Goal: Task Accomplishment & Management: Complete application form

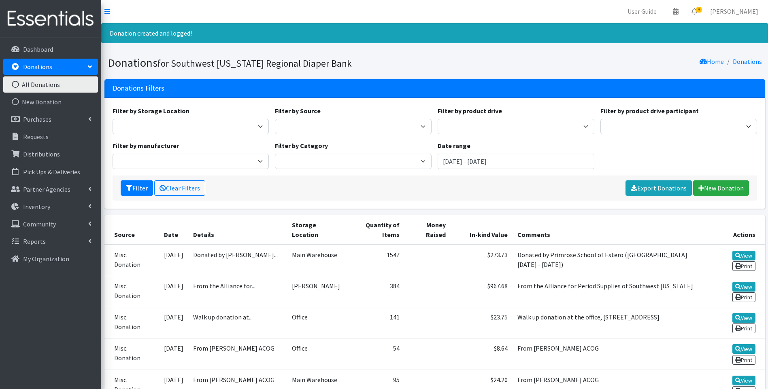
click at [44, 19] on img at bounding box center [50, 18] width 95 height 27
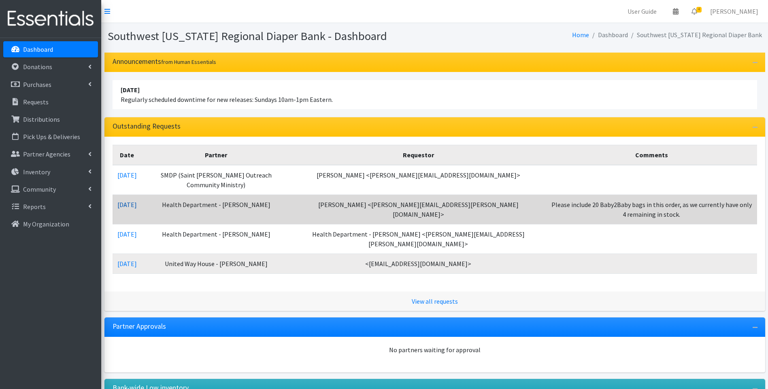
click at [135, 202] on link "10/08/2025" at bounding box center [126, 205] width 19 height 8
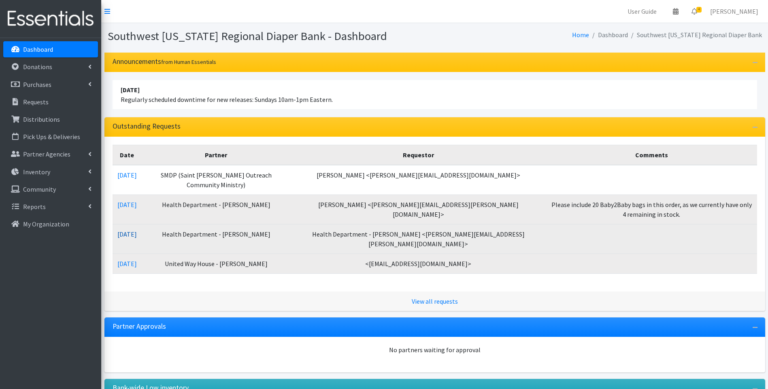
click at [137, 233] on link "10/07/2025" at bounding box center [126, 234] width 19 height 8
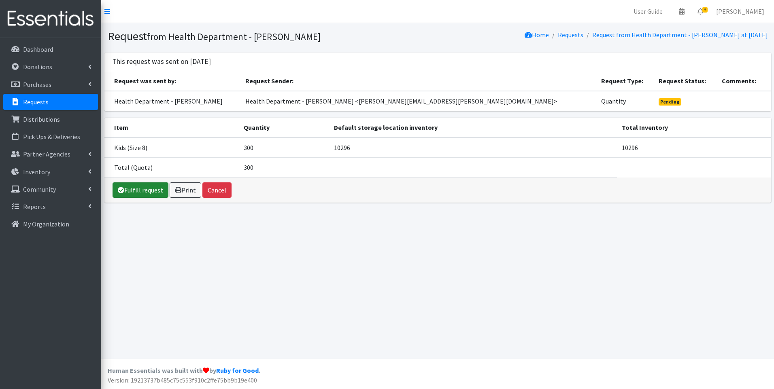
click at [145, 189] on link "Fulfill request" at bounding box center [141, 190] width 56 height 15
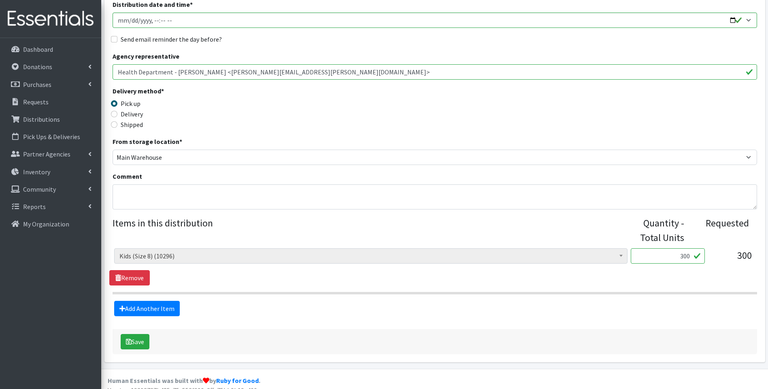
scroll to position [139, 0]
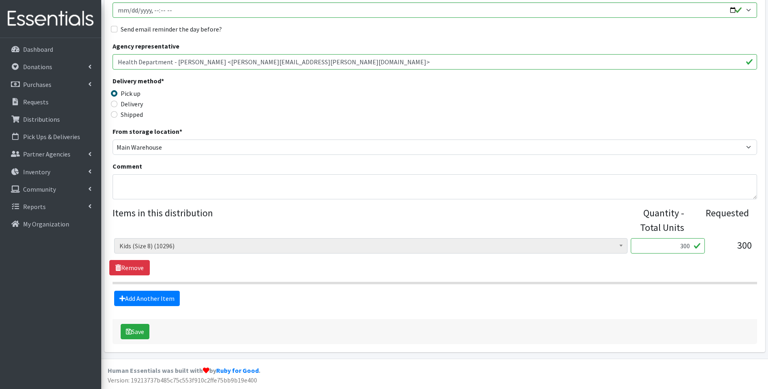
drag, startPoint x: 677, startPoint y: 245, endPoint x: 708, endPoint y: 237, distance: 31.8
click at [708, 237] on fieldset "Items in this distribution Quantity - Total Units Requested Baby Food (0) Blood…" at bounding box center [435, 256] width 645 height 100
type input "360"
click at [317, 311] on form "Partner * ACT Abuse Counseling & Treatment Bayshore Fire Department Bonita Spri…" at bounding box center [435, 150] width 645 height 390
click at [136, 334] on button "Save" at bounding box center [135, 331] width 29 height 15
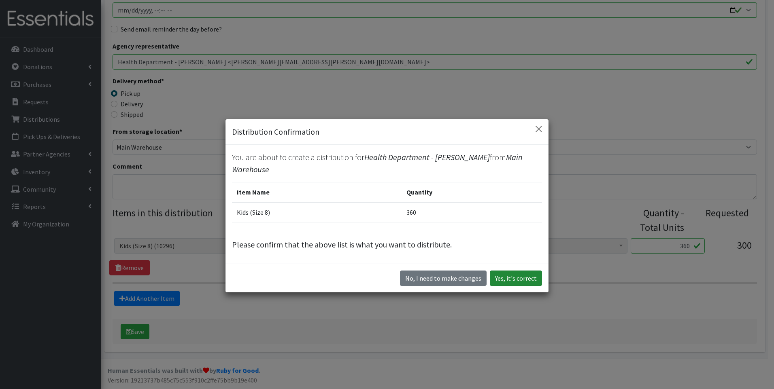
click at [523, 274] on button "Yes, it's correct" at bounding box center [516, 278] width 52 height 15
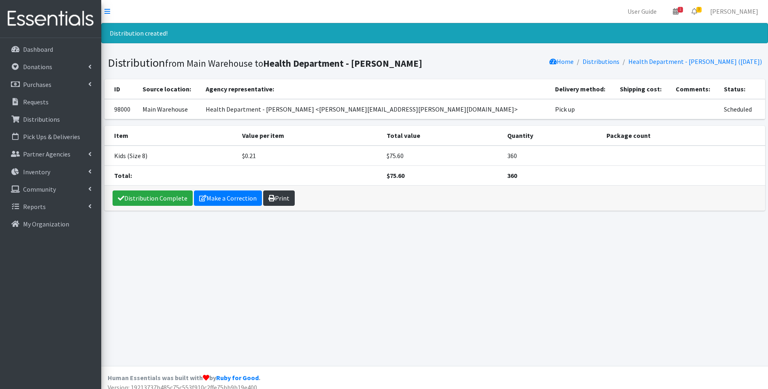
click at [273, 198] on link "Print" at bounding box center [279, 198] width 32 height 15
click at [157, 195] on link "Distribution Complete" at bounding box center [153, 198] width 80 height 15
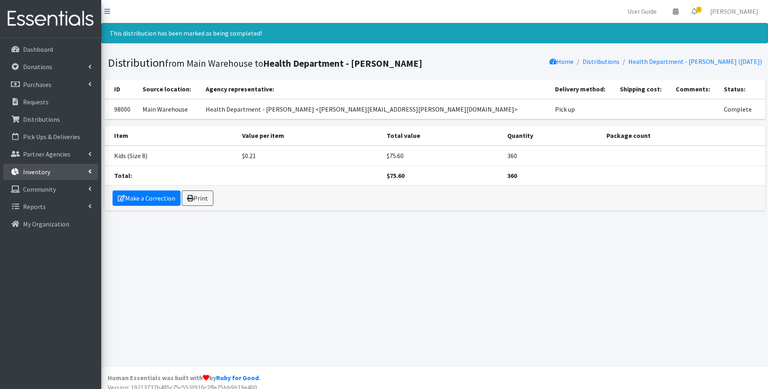
click at [32, 173] on p "Inventory" at bounding box center [36, 172] width 27 height 8
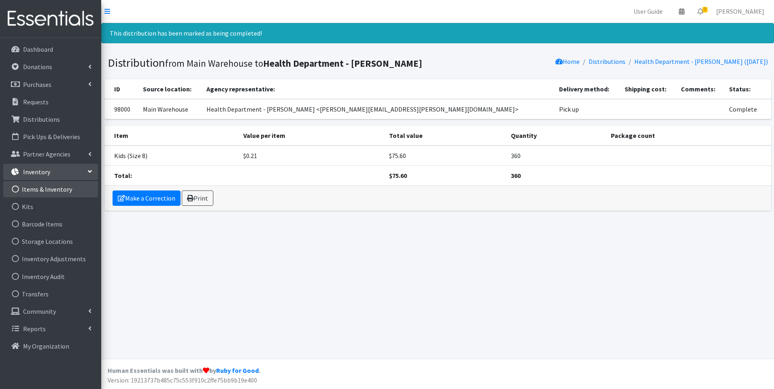
click at [39, 191] on link "Items & Inventory" at bounding box center [50, 189] width 95 height 16
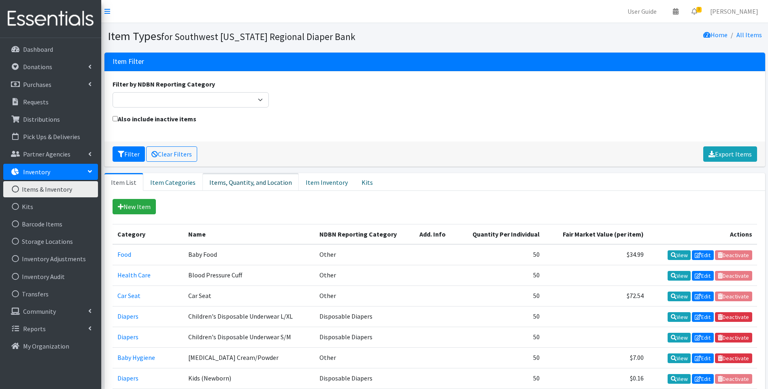
click at [230, 183] on link "Items, Quantity, and Location" at bounding box center [250, 182] width 96 height 18
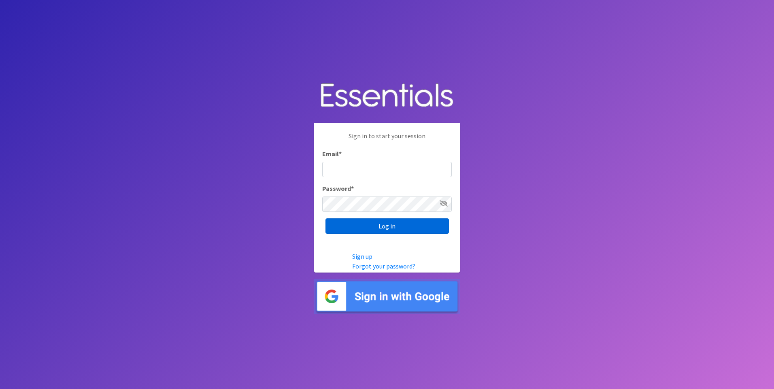
type input "[PERSON_NAME][EMAIL_ADDRESS][DOMAIN_NAME]"
click at [358, 228] on input "Log in" at bounding box center [387, 226] width 123 height 15
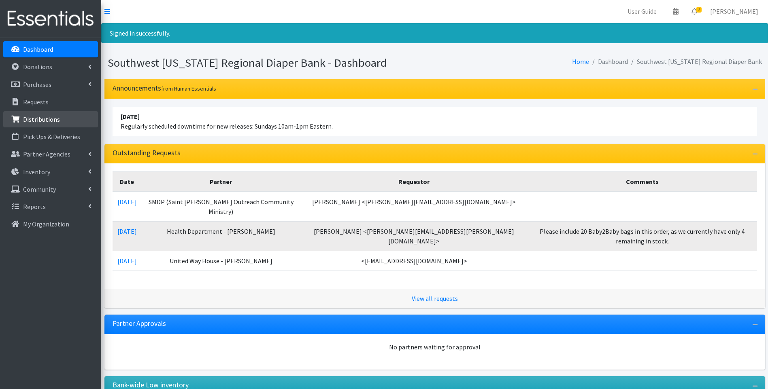
click at [47, 121] on p "Distributions" at bounding box center [41, 119] width 37 height 8
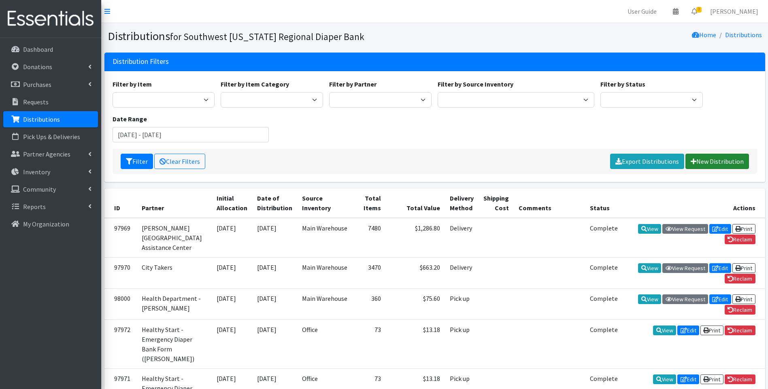
click at [734, 164] on link "New Distribution" at bounding box center [717, 161] width 64 height 15
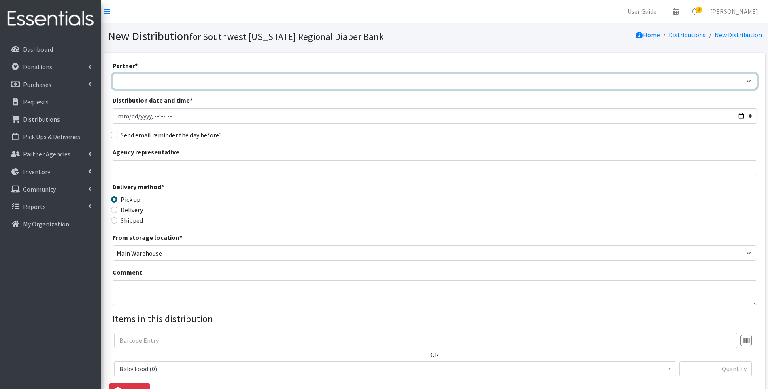
click at [265, 82] on select "ACT Abuse Counseling & Treatment Bayshore Fire Department Bonita Springs Assist…" at bounding box center [435, 81] width 645 height 15
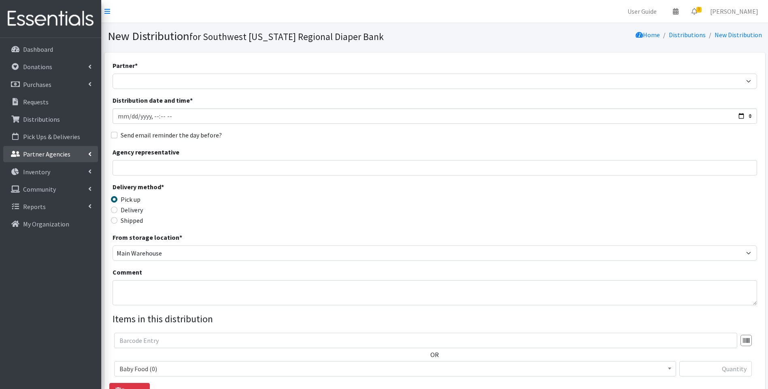
click at [46, 152] on p "Partner Agencies" at bounding box center [46, 154] width 47 height 8
click at [43, 173] on link "All Partners" at bounding box center [50, 172] width 95 height 16
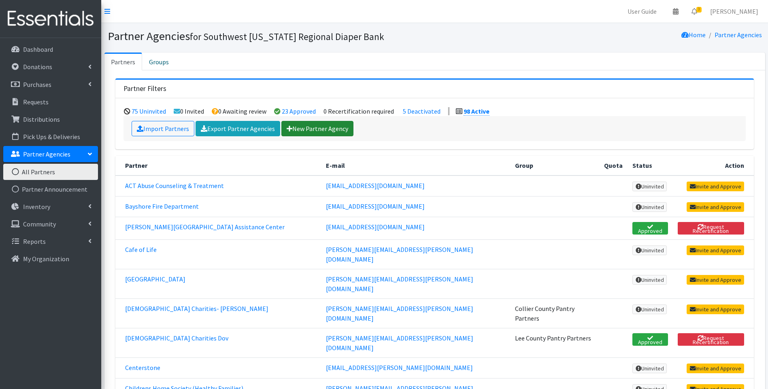
click at [315, 127] on link "New Partner Agency" at bounding box center [317, 128] width 72 height 15
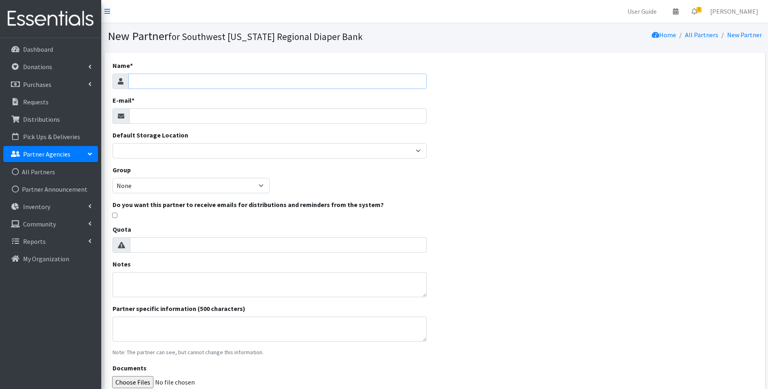
click at [273, 86] on input "Name *" at bounding box center [277, 81] width 298 height 15
type input "The [PERSON_NAME] Project 863"
click at [187, 113] on input "E-mail *" at bounding box center [278, 116] width 298 height 15
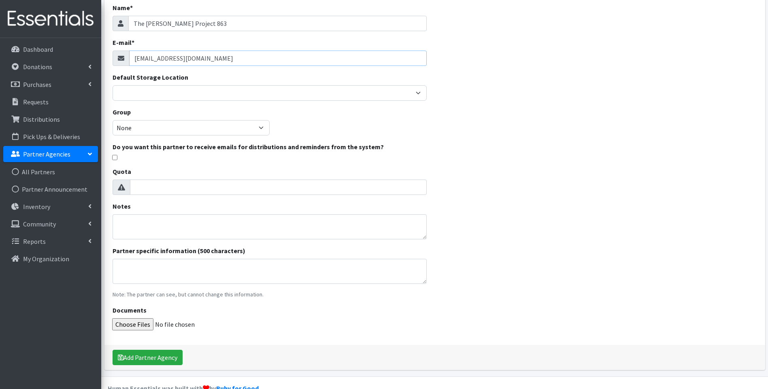
scroll to position [22, 0]
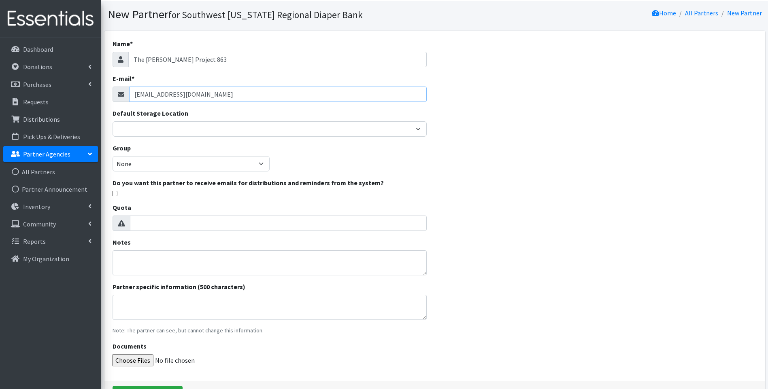
type input "[EMAIL_ADDRESS][DOMAIN_NAME]"
click at [200, 166] on select "None NFP's Lee County Pantry Partners Hendry County Pantry Partners Collier Cou…" at bounding box center [191, 163] width 157 height 15
select select "154"
click at [113, 156] on select "None NFP's Lee County Pantry Partners Hendry County Pantry Partners Collier Cou…" at bounding box center [191, 163] width 157 height 15
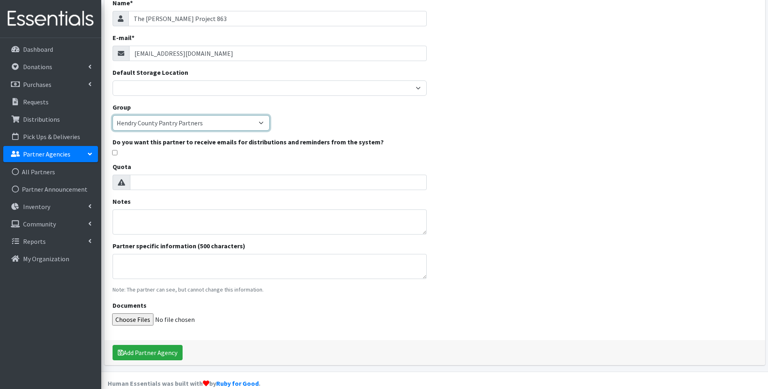
scroll to position [76, 0]
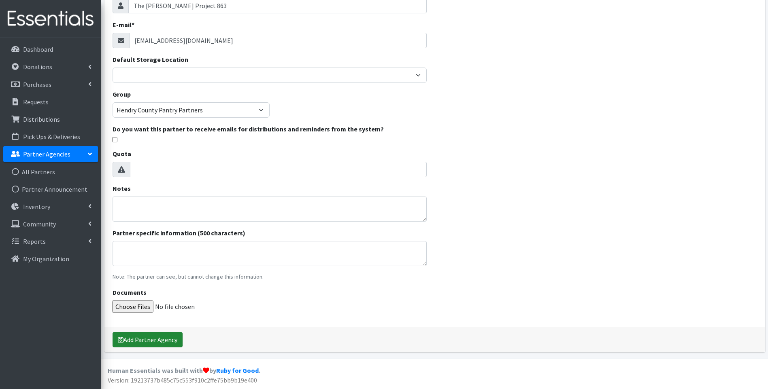
click at [151, 343] on button "Add Partner Agency" at bounding box center [148, 339] width 70 height 15
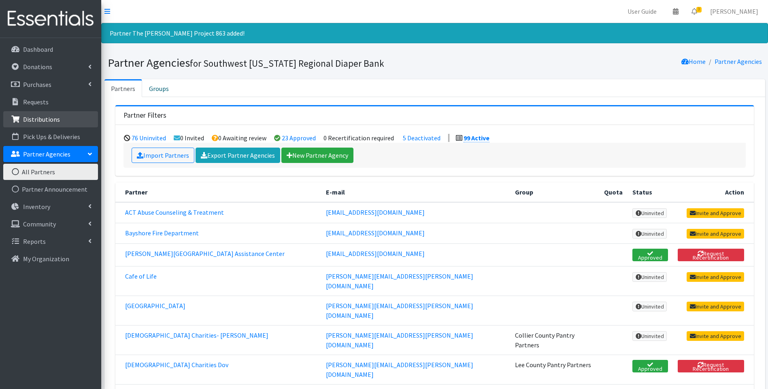
click at [43, 120] on p "Distributions" at bounding box center [41, 119] width 37 height 8
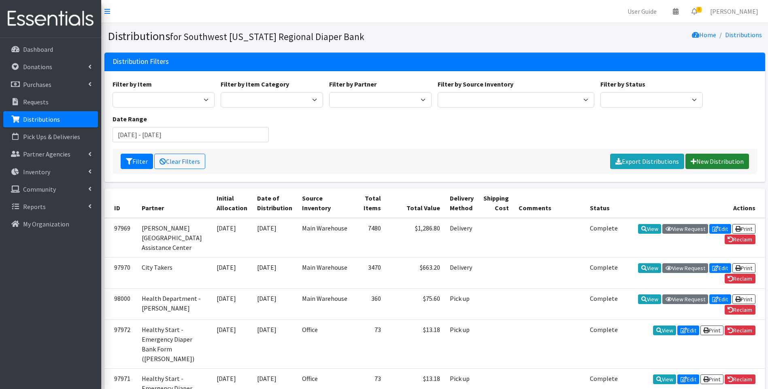
click at [697, 161] on link "New Distribution" at bounding box center [717, 161] width 64 height 15
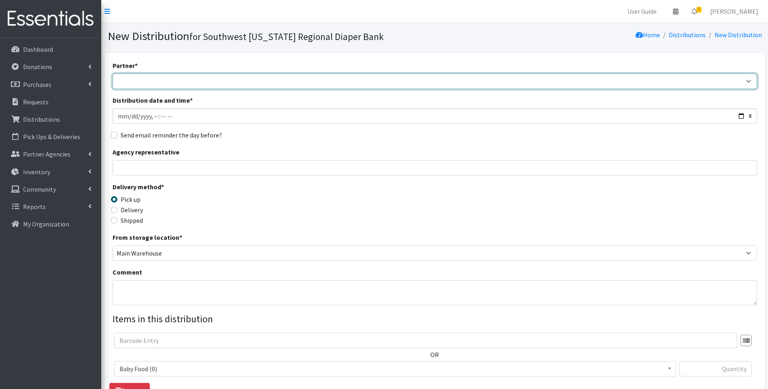
click at [191, 83] on select "ACT Abuse Counseling & Treatment Bayshore Fire Department Bonita Springs Assist…" at bounding box center [435, 81] width 645 height 15
select select "8239"
click at [113, 74] on select "ACT Abuse Counseling & Treatment Bayshore Fire Department Bonita Springs Assist…" at bounding box center [435, 81] width 645 height 15
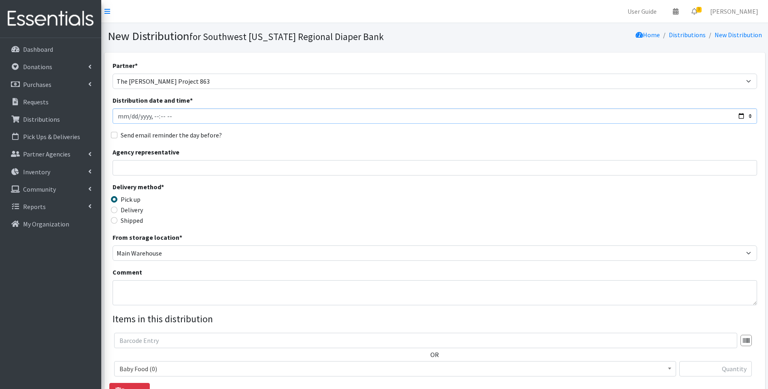
click at [740, 115] on input "Distribution date and time *" at bounding box center [435, 116] width 645 height 15
type input "[DATE]T23:59"
click at [409, 220] on div "Delivery method * Pick up Delivery Shipped Shipping cost" at bounding box center [435, 207] width 645 height 51
click at [140, 211] on label "Delivery" at bounding box center [132, 210] width 22 height 10
click at [117, 211] on input "Delivery" at bounding box center [114, 210] width 6 height 6
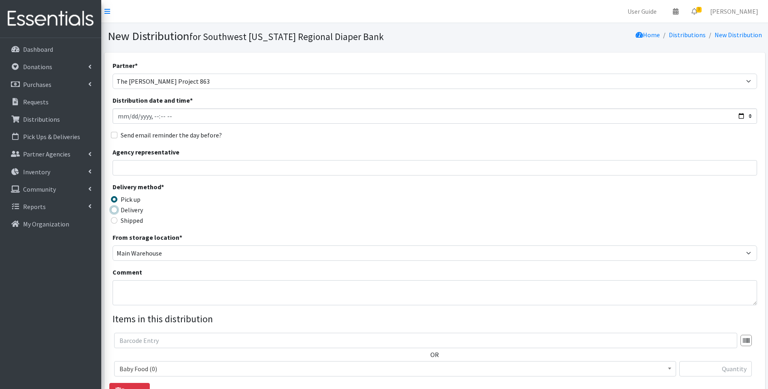
radio input "true"
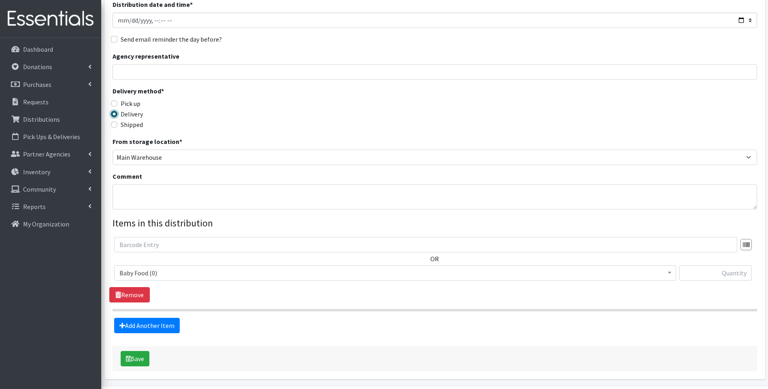
scroll to position [108, 0]
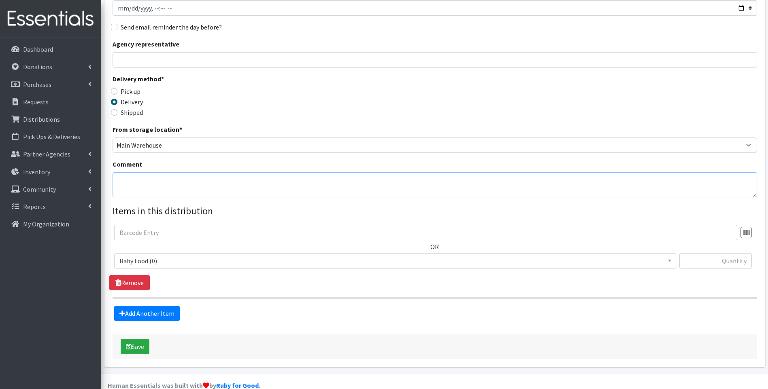
click at [232, 185] on textarea "Comment" at bounding box center [435, 184] width 645 height 25
type textarea "i"
type textarea "I"
type textarea "For first distribution at [PERSON_NAME] Project 863 in [GEOGRAPHIC_DATA] on [DA…"
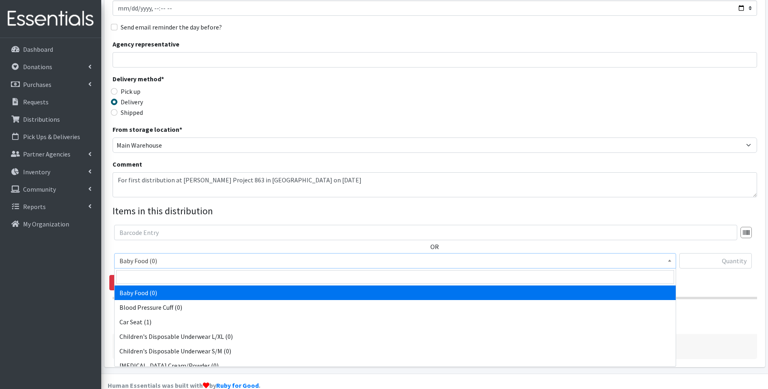
click at [136, 260] on span "Baby Food (0)" at bounding box center [394, 260] width 551 height 11
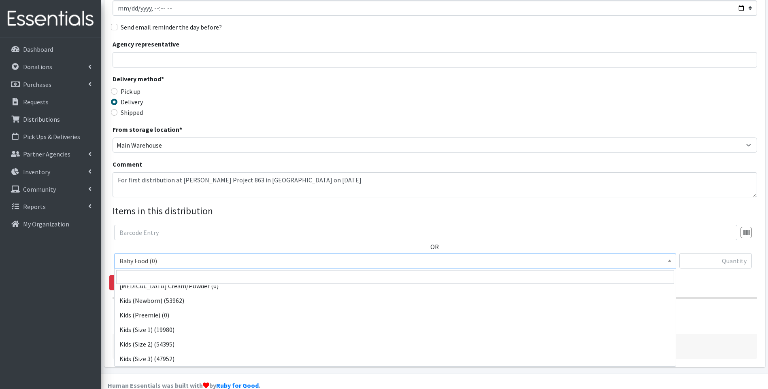
scroll to position [81, 0]
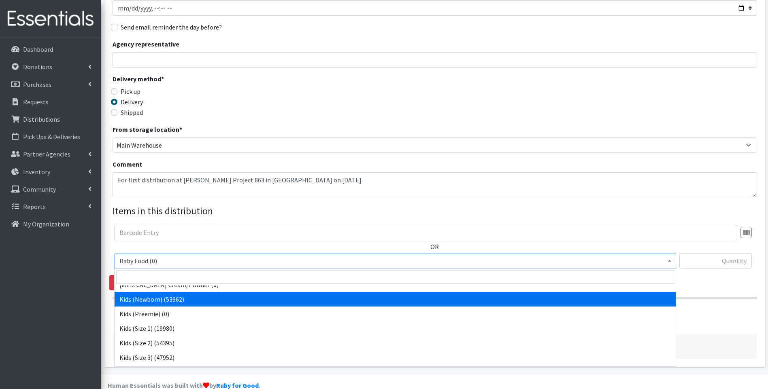
select select "10064"
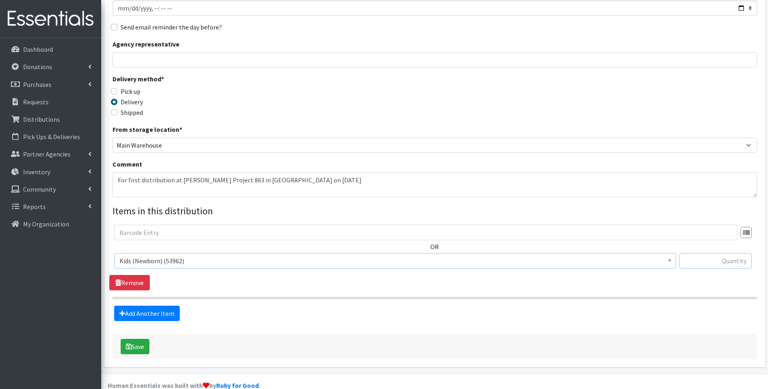
click at [720, 260] on input "text" at bounding box center [715, 260] width 72 height 15
type input "1008"
click at [153, 310] on link "Add Another Item" at bounding box center [147, 313] width 66 height 15
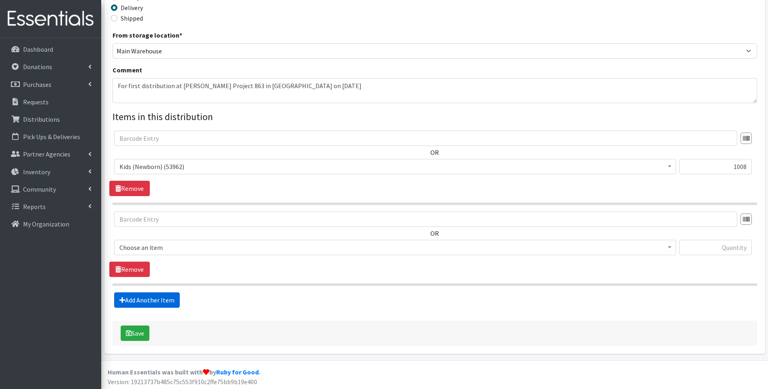
scroll to position [204, 0]
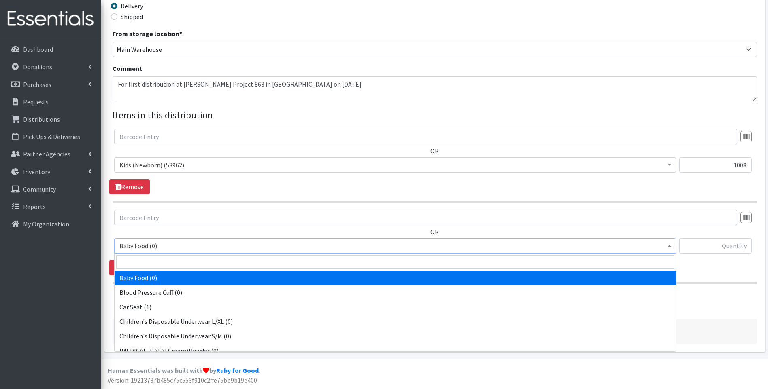
click at [182, 245] on span "Baby Food (0)" at bounding box center [394, 245] width 551 height 11
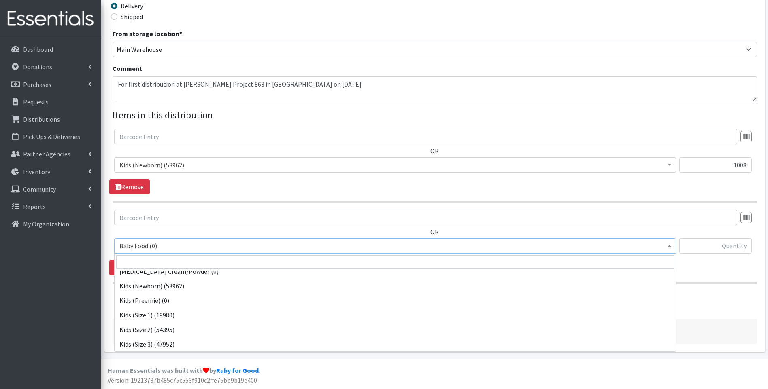
scroll to position [108, 0]
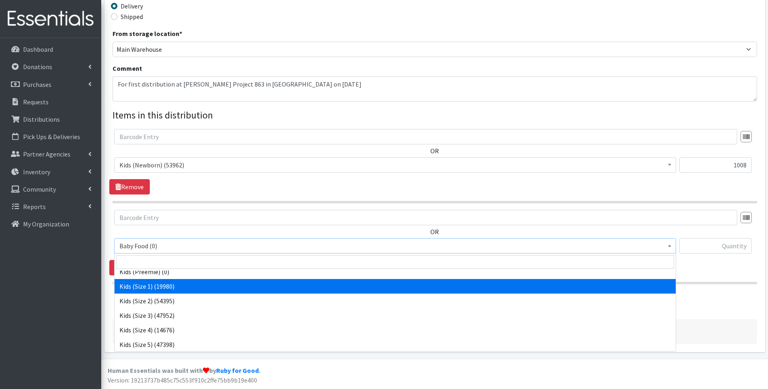
select select "10069"
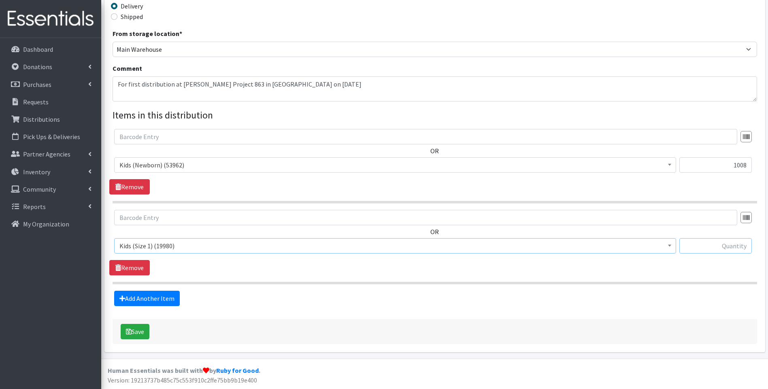
click at [722, 246] on input "text" at bounding box center [715, 245] width 72 height 15
type input "990"
click at [129, 300] on link "Add Another Item" at bounding box center [147, 298] width 66 height 15
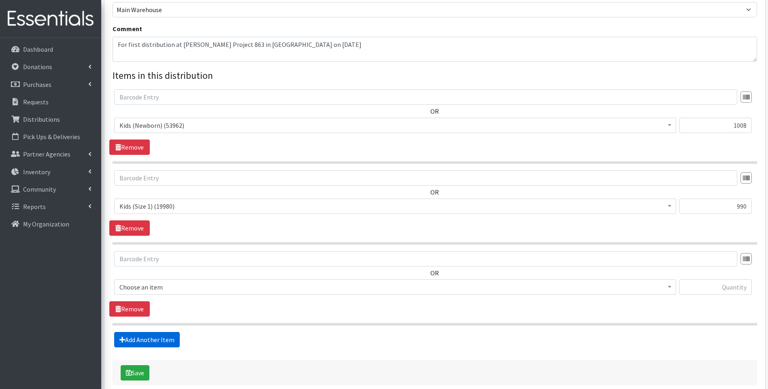
scroll to position [285, 0]
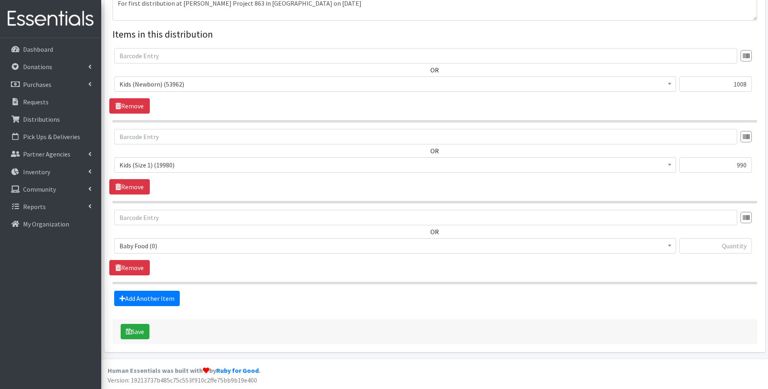
drag, startPoint x: 182, startPoint y: 245, endPoint x: 182, endPoint y: 253, distance: 7.7
click at [182, 246] on span "Baby Food (0)" at bounding box center [394, 245] width 551 height 11
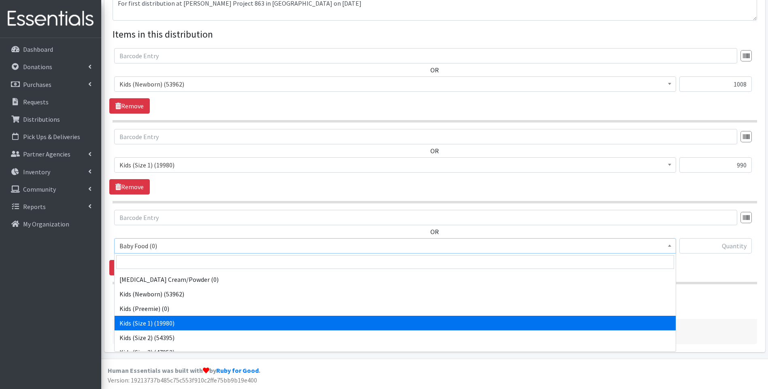
scroll to position [81, 0]
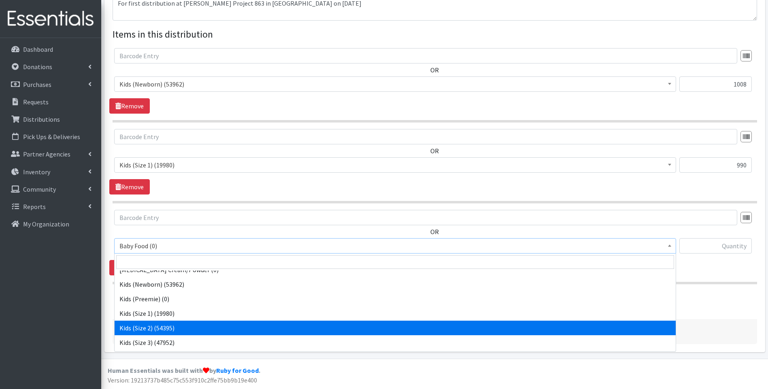
select select "10068"
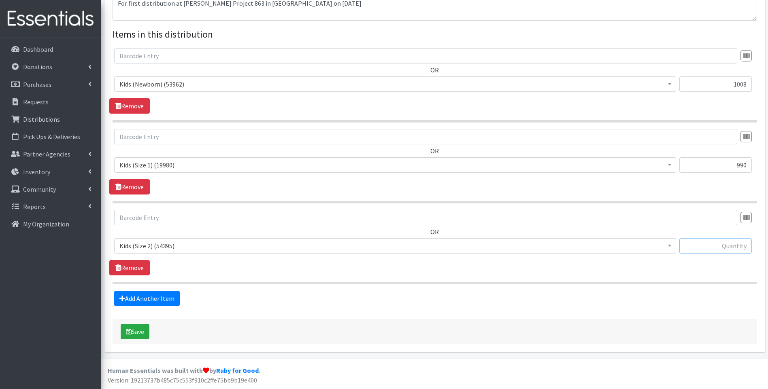
click at [707, 247] on input "text" at bounding box center [715, 245] width 72 height 15
type input "1080"
click at [149, 299] on link "Add Another Item" at bounding box center [147, 298] width 66 height 15
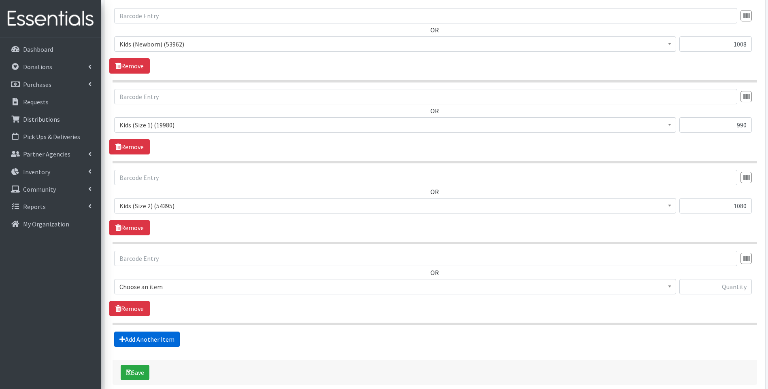
scroll to position [366, 0]
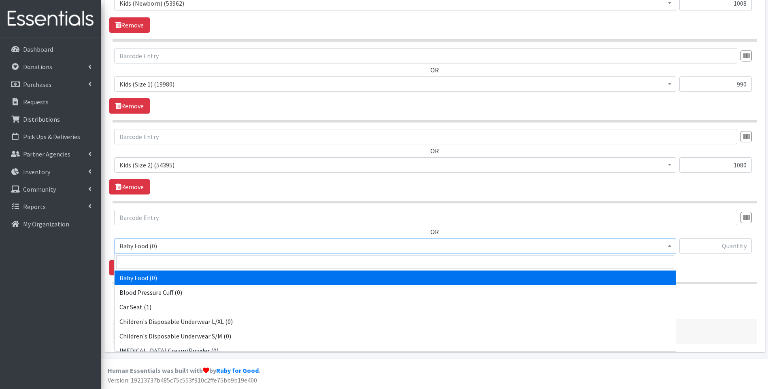
click at [184, 244] on span "Baby Food (0)" at bounding box center [394, 245] width 551 height 11
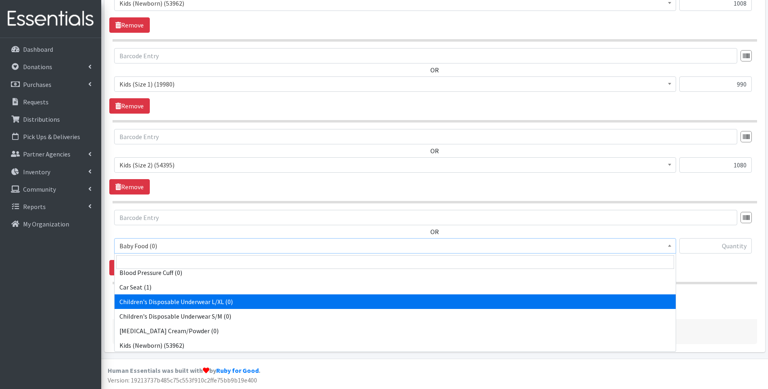
scroll to position [135, 0]
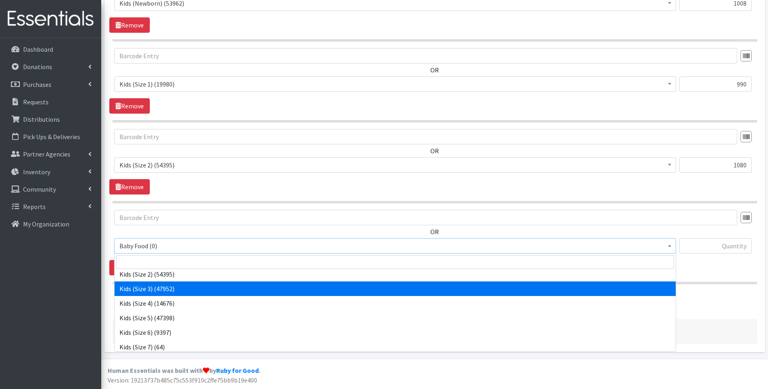
select select "10061"
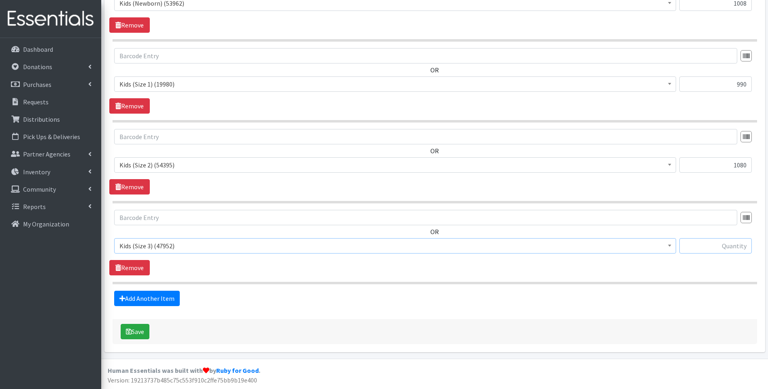
click at [709, 240] on input "text" at bounding box center [715, 245] width 72 height 15
type input "1056"
click at [141, 298] on link "Add Another Item" at bounding box center [147, 298] width 66 height 15
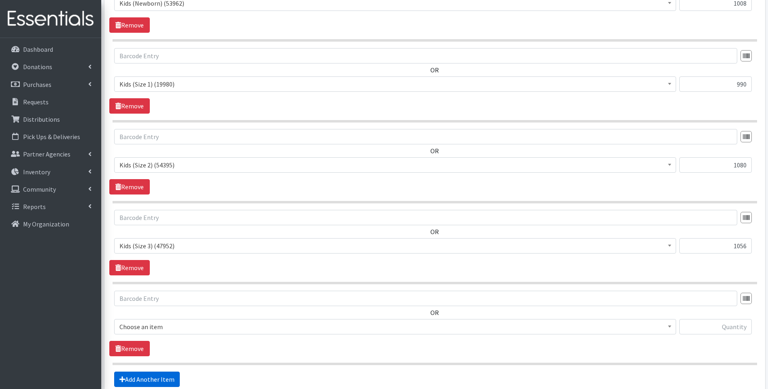
scroll to position [447, 0]
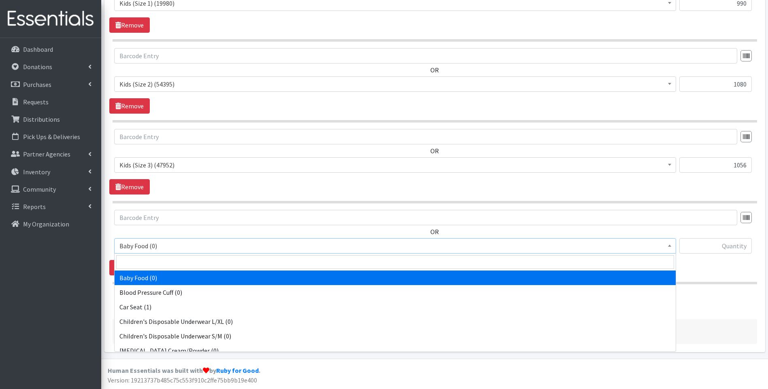
click at [182, 250] on span "Baby Food (0)" at bounding box center [394, 245] width 551 height 11
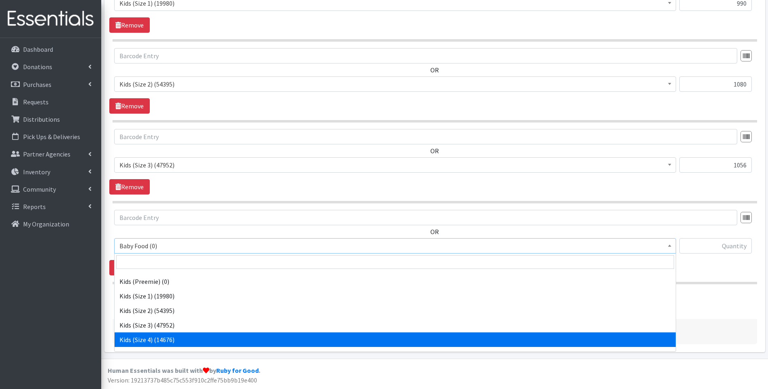
scroll to position [108, 0]
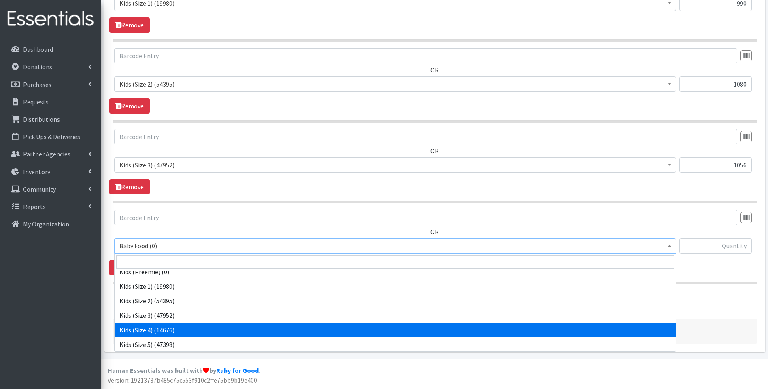
select select "10078"
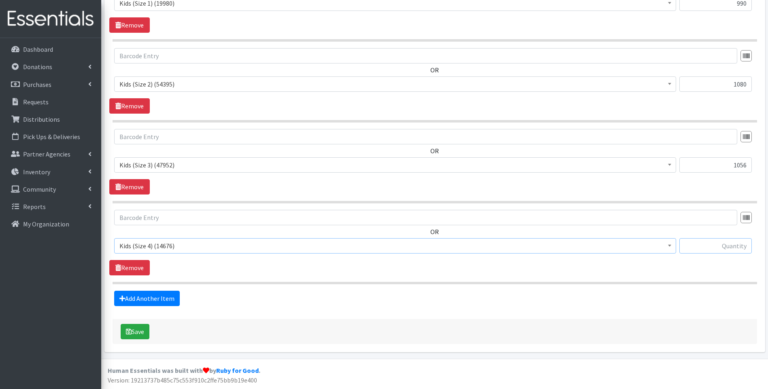
click at [724, 245] on input "text" at bounding box center [715, 245] width 72 height 15
type input "2000"
click at [158, 298] on link "Add Another Item" at bounding box center [147, 298] width 66 height 15
click at [191, 246] on span "Baby Food (0)" at bounding box center [394, 245] width 551 height 11
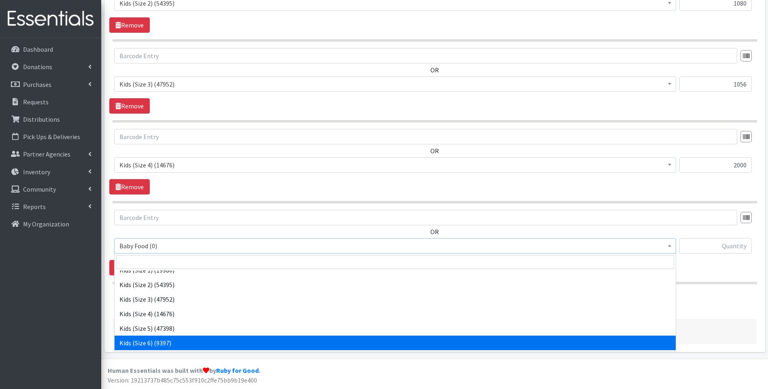
scroll to position [135, 0]
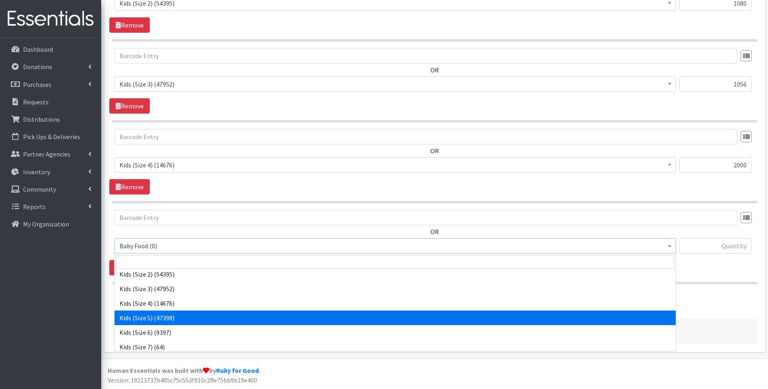
select select "10042"
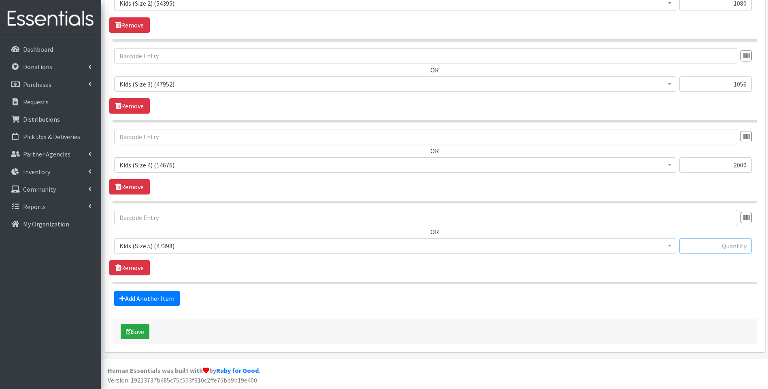
drag, startPoint x: 719, startPoint y: 245, endPoint x: 720, endPoint y: 238, distance: 6.7
click at [719, 244] on input "text" at bounding box center [715, 245] width 72 height 15
type input "2295"
click at [162, 294] on link "Add Another Item" at bounding box center [147, 298] width 66 height 15
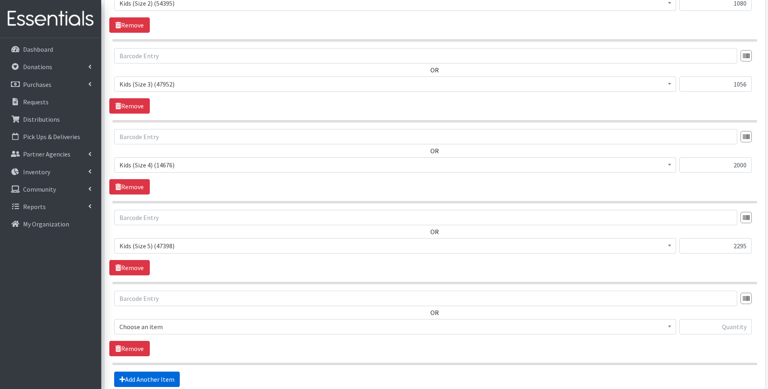
scroll to position [609, 0]
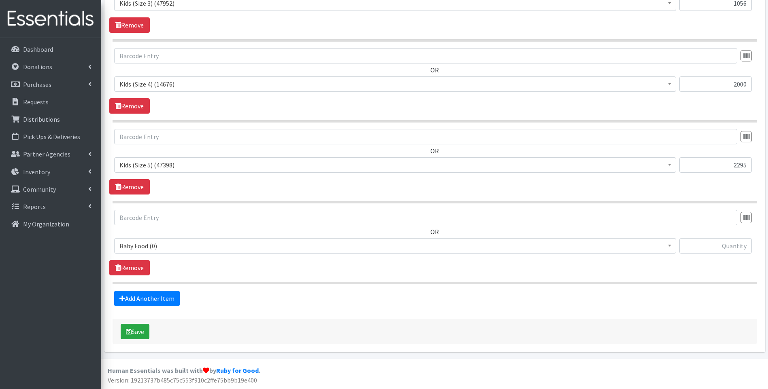
click at [181, 246] on span "Baby Food (0)" at bounding box center [394, 245] width 551 height 11
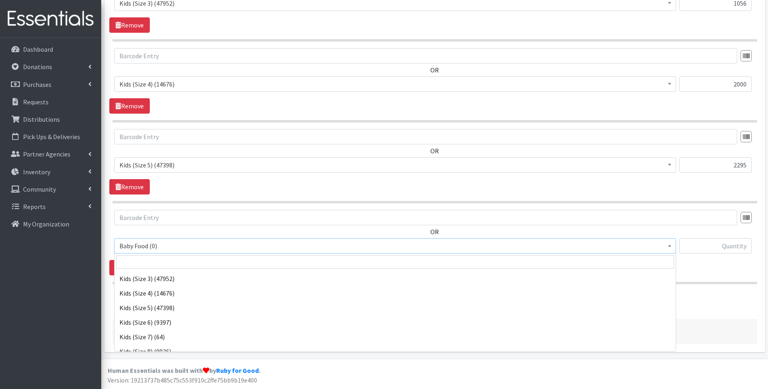
scroll to position [162, 0]
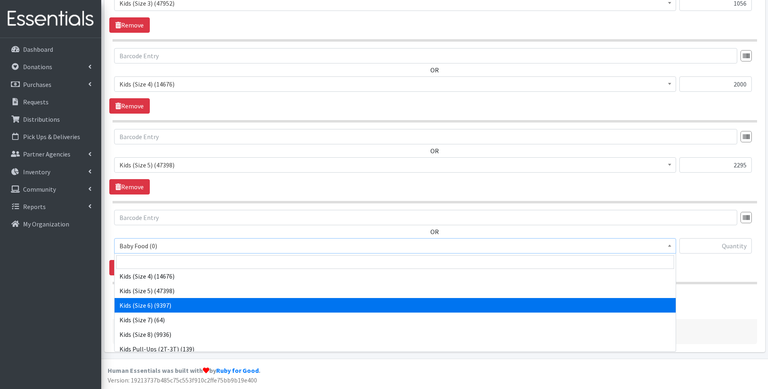
select select "10062"
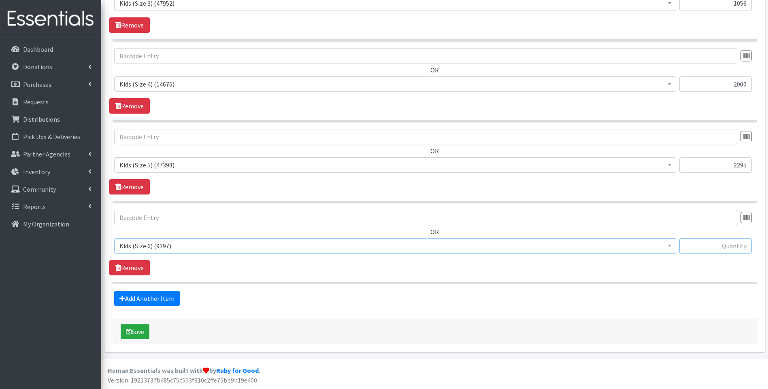
click at [721, 247] on input "text" at bounding box center [715, 245] width 72 height 15
type input "2226"
click at [153, 302] on link "Add Another Item" at bounding box center [147, 298] width 66 height 15
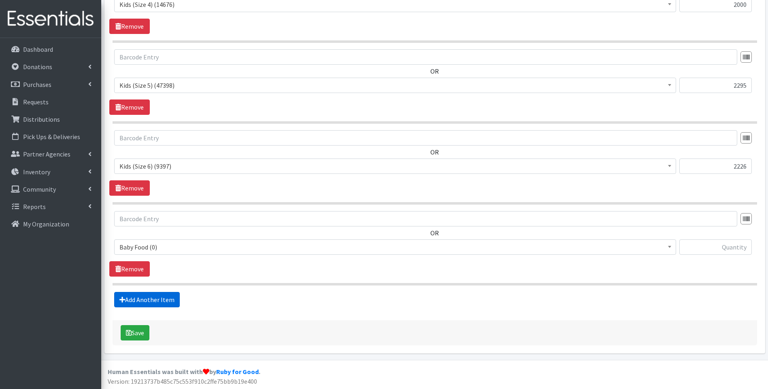
scroll to position [690, 0]
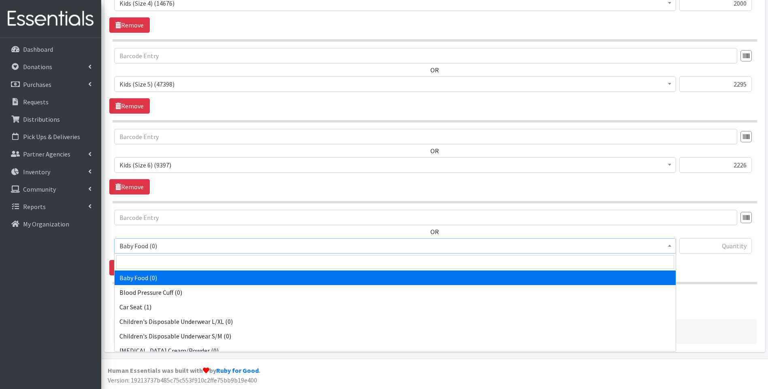
click at [173, 243] on span "Baby Food (0)" at bounding box center [394, 245] width 551 height 11
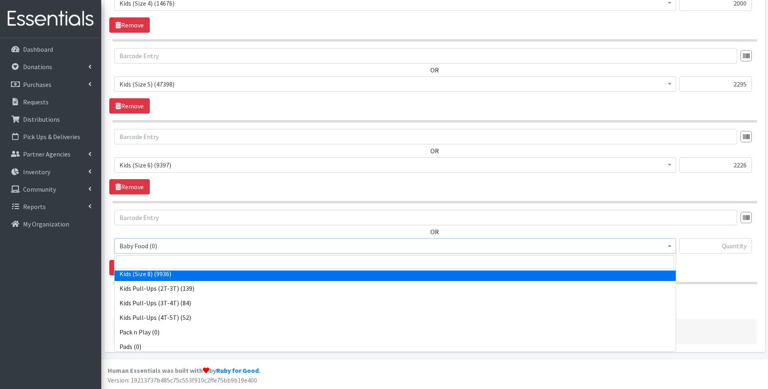
scroll to position [254, 0]
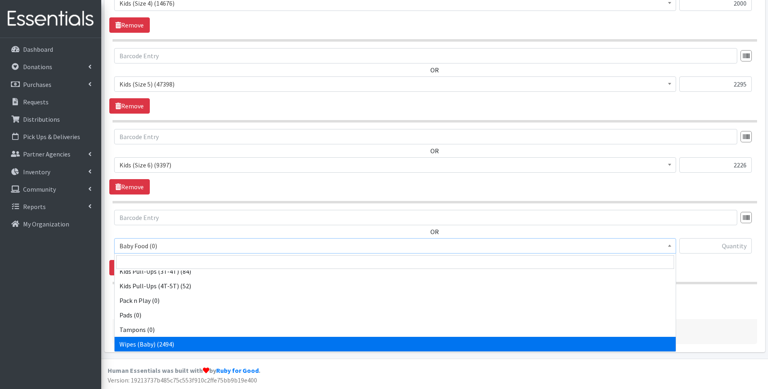
drag, startPoint x: 184, startPoint y: 343, endPoint x: 318, endPoint y: 322, distance: 135.7
select select "10041"
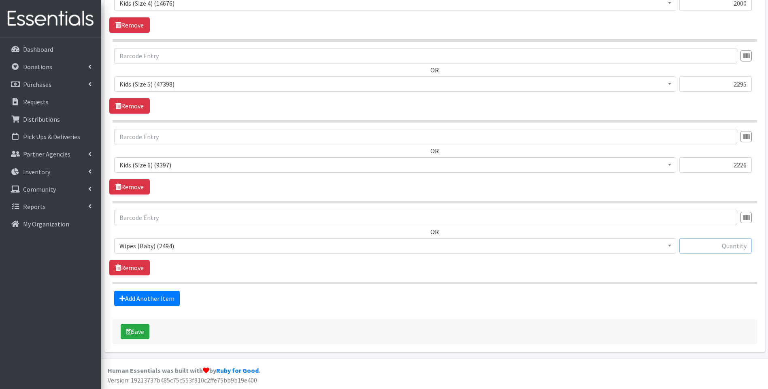
click at [712, 242] on input "text" at bounding box center [715, 245] width 72 height 15
type input "84"
click at [396, 321] on div "Save" at bounding box center [435, 331] width 645 height 25
click at [395, 319] on div "Save" at bounding box center [435, 331] width 645 height 25
click at [288, 377] on footer "Human Essentials was built with by Ruby for Good . Version: 19213737b485c75c553…" at bounding box center [434, 374] width 667 height 30
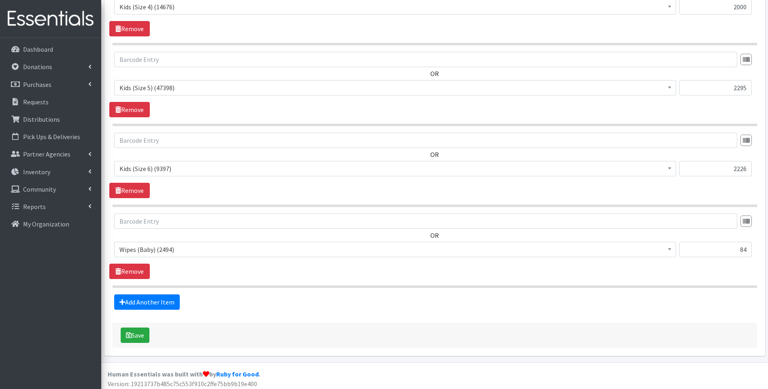
scroll to position [690, 0]
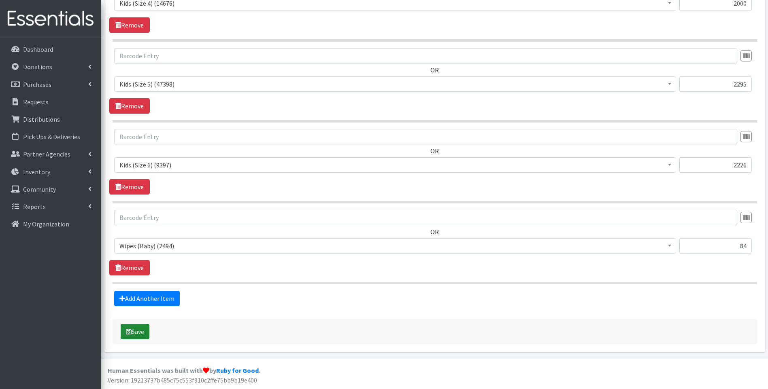
click at [132, 332] on button "Save" at bounding box center [135, 331] width 29 height 15
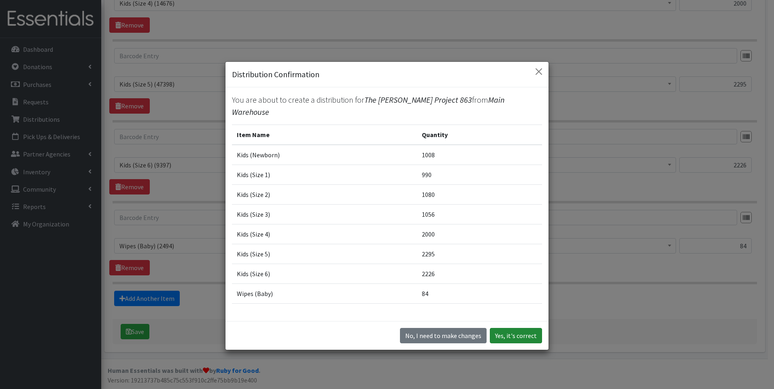
click at [518, 336] on button "Yes, it's correct" at bounding box center [516, 335] width 52 height 15
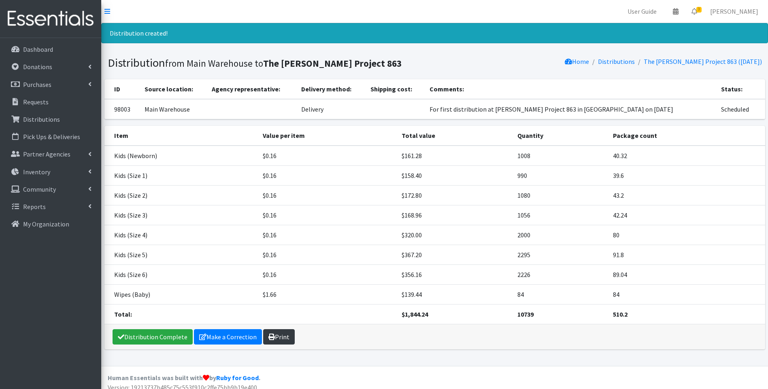
click at [269, 343] on link "Print" at bounding box center [279, 337] width 32 height 15
click at [139, 336] on link "Distribution Complete" at bounding box center [153, 337] width 80 height 15
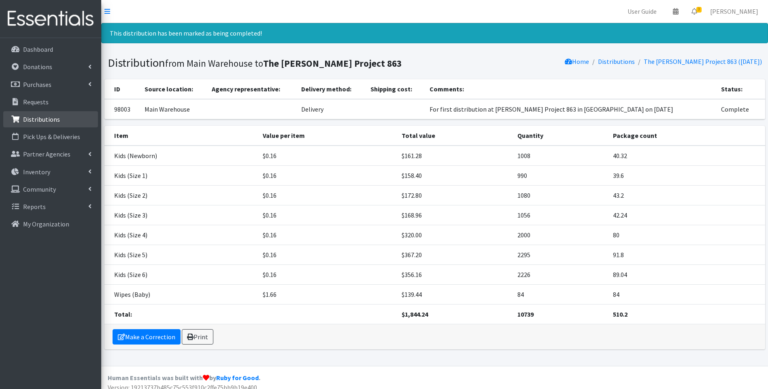
click at [54, 117] on p "Distributions" at bounding box center [41, 119] width 37 height 8
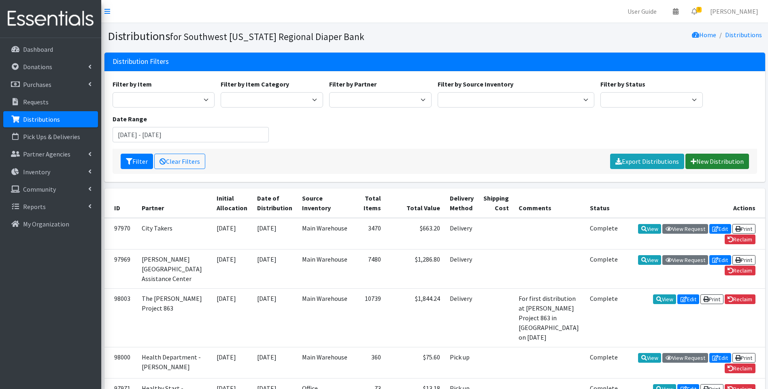
click at [715, 158] on link "New Distribution" at bounding box center [717, 161] width 64 height 15
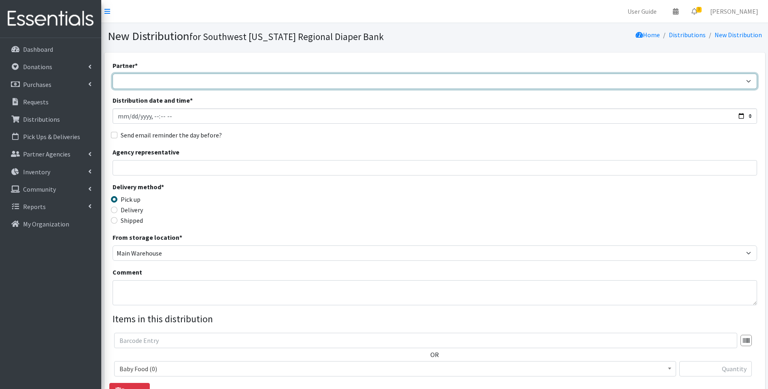
click at [259, 79] on select "ACT Abuse Counseling & Treatment Bayshore Fire Department [PERSON_NAME][GEOGRAP…" at bounding box center [435, 81] width 645 height 15
select select "8239"
click at [113, 74] on select "ACT Abuse Counseling & Treatment Bayshore Fire Department [PERSON_NAME][GEOGRAP…" at bounding box center [435, 81] width 645 height 15
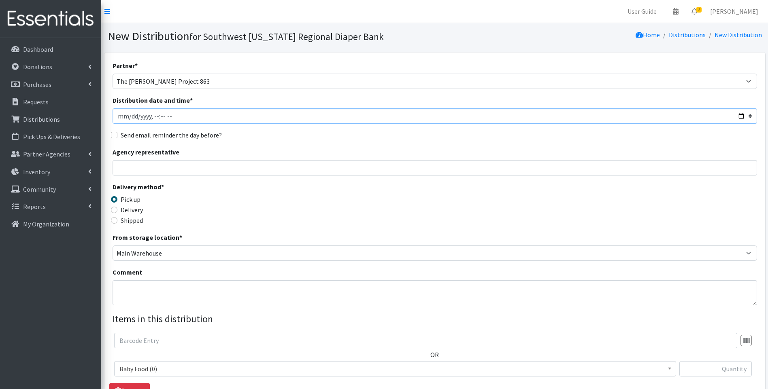
click at [741, 118] on input "Distribution date and time *" at bounding box center [435, 116] width 645 height 15
type input "2025-10-14T23:59"
click at [398, 195] on div "Delivery method * Pick up Delivery Shipped Shipping cost" at bounding box center [435, 207] width 645 height 51
click at [121, 210] on label "Delivery" at bounding box center [132, 210] width 22 height 10
click at [117, 210] on input "Delivery" at bounding box center [114, 210] width 6 height 6
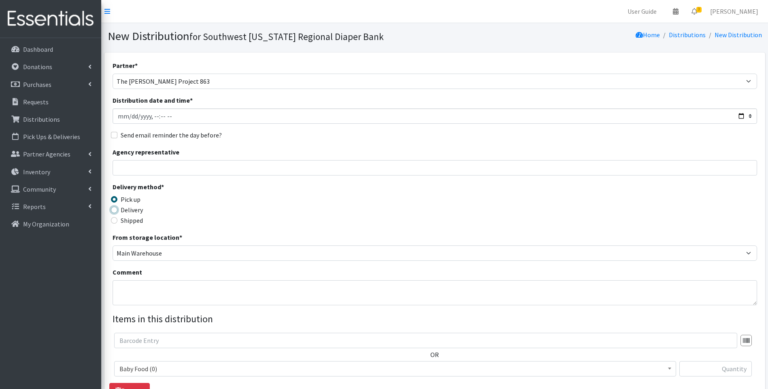
radio input "true"
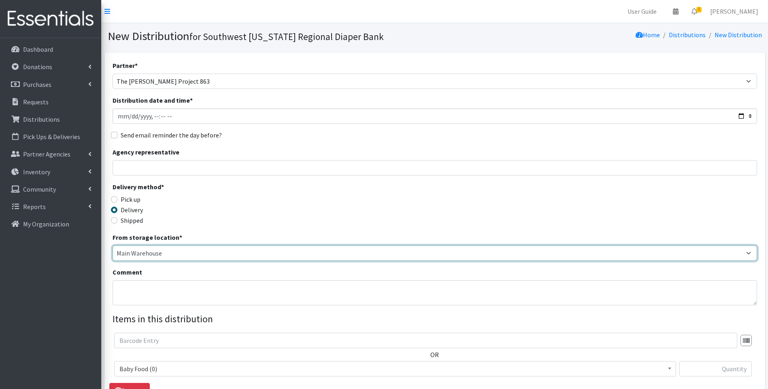
click at [160, 251] on select "Main Warehouse Office Winkler" at bounding box center [435, 253] width 645 height 15
select select "293"
click at [113, 246] on select "Main Warehouse Office Winkler" at bounding box center [435, 253] width 645 height 15
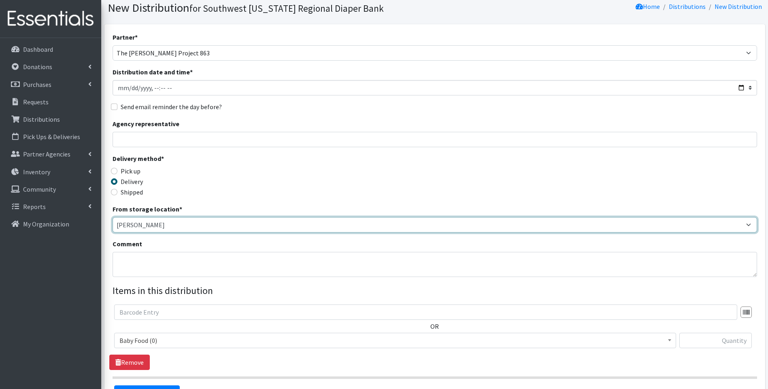
scroll to position [123, 0]
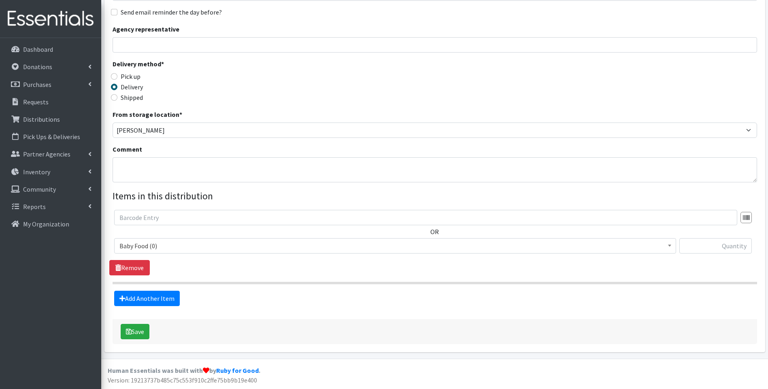
click at [171, 246] on span "Baby Food (0)" at bounding box center [394, 245] width 551 height 11
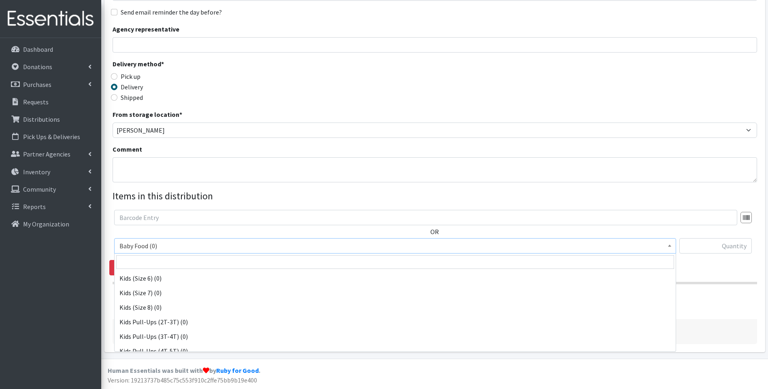
scroll to position [254, 0]
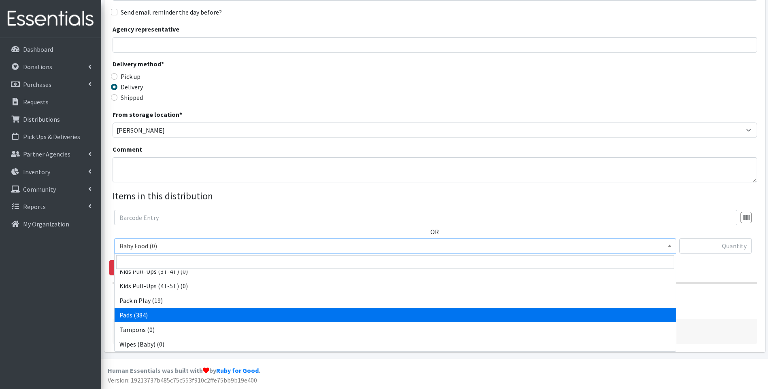
select select "10040"
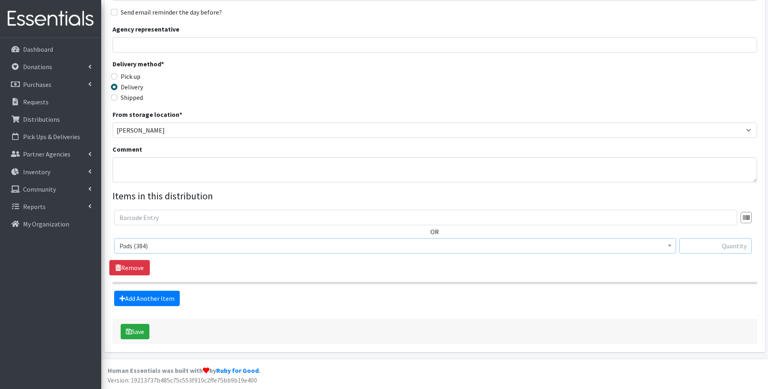
click at [708, 246] on input "text" at bounding box center [715, 245] width 72 height 15
type input "84"
click at [130, 335] on button "Save" at bounding box center [135, 331] width 29 height 15
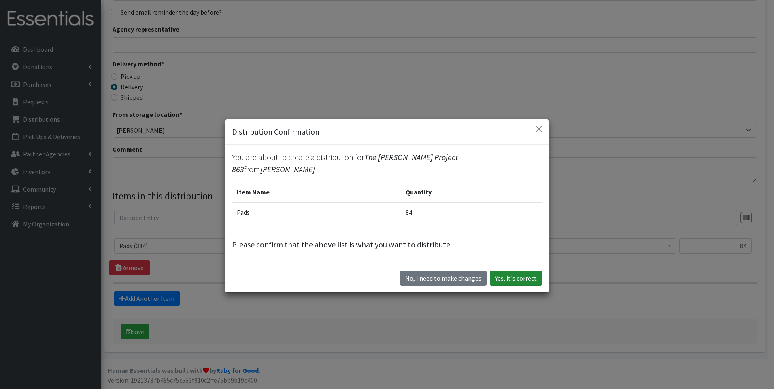
click at [524, 274] on button "Yes, it's correct" at bounding box center [516, 278] width 52 height 15
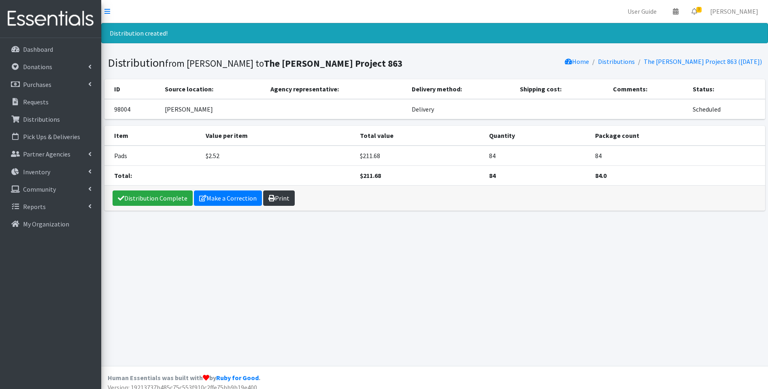
click at [284, 196] on link "Print" at bounding box center [279, 198] width 32 height 15
click at [136, 203] on link "Distribution Complete" at bounding box center [153, 198] width 80 height 15
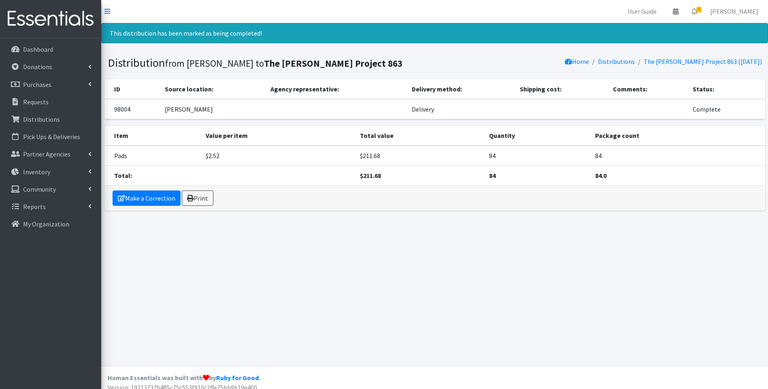
click at [46, 16] on img at bounding box center [50, 18] width 95 height 27
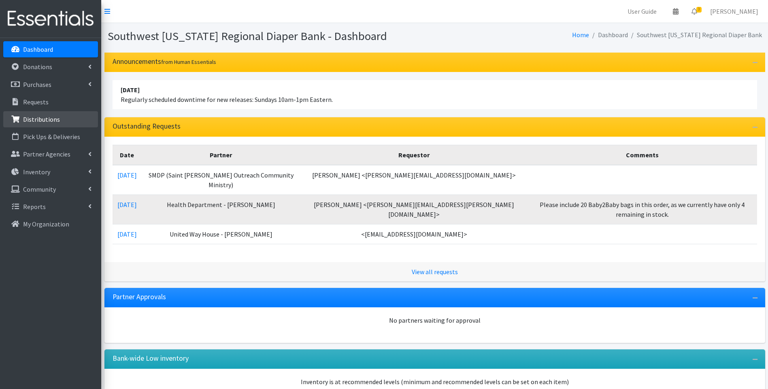
click at [41, 116] on p "Distributions" at bounding box center [41, 119] width 37 height 8
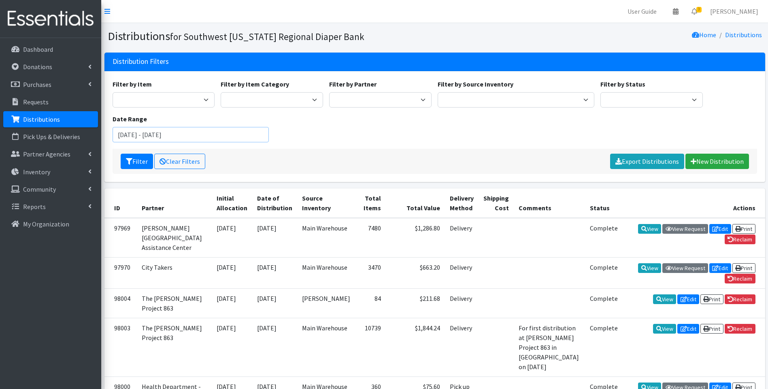
drag, startPoint x: 238, startPoint y: 137, endPoint x: 249, endPoint y: 134, distance: 10.4
click at [239, 136] on input "[DATE] - [DATE]" at bounding box center [191, 134] width 157 height 15
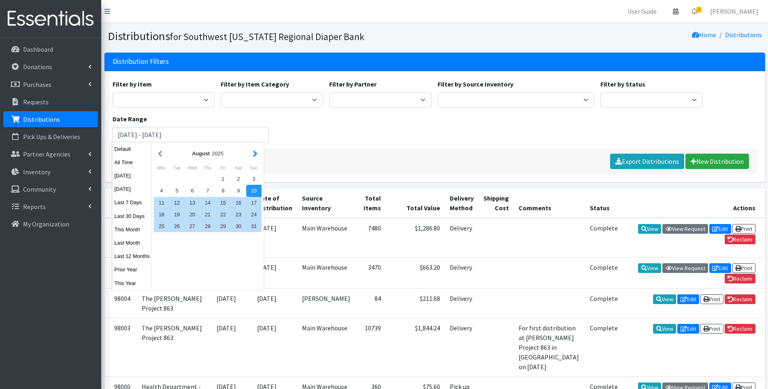
click at [257, 151] on button "button" at bounding box center [255, 154] width 9 height 10
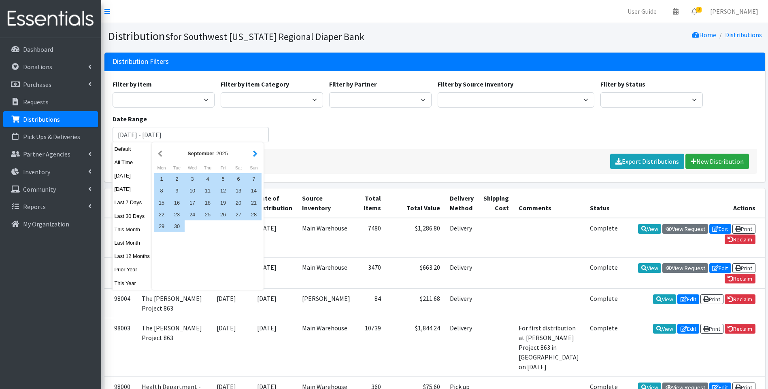
click at [256, 153] on button "button" at bounding box center [255, 154] width 9 height 10
click at [194, 177] on div "1" at bounding box center [192, 179] width 15 height 12
click at [224, 227] on div "31" at bounding box center [222, 227] width 15 height 12
type input "[DATE] - [DATE]"
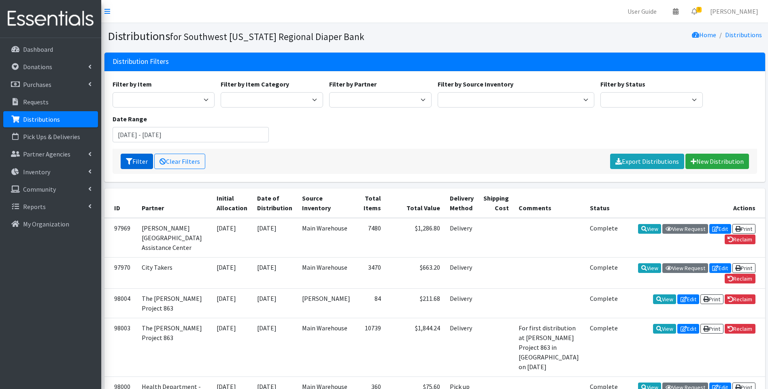
click at [139, 161] on button "Filter" at bounding box center [137, 161] width 32 height 15
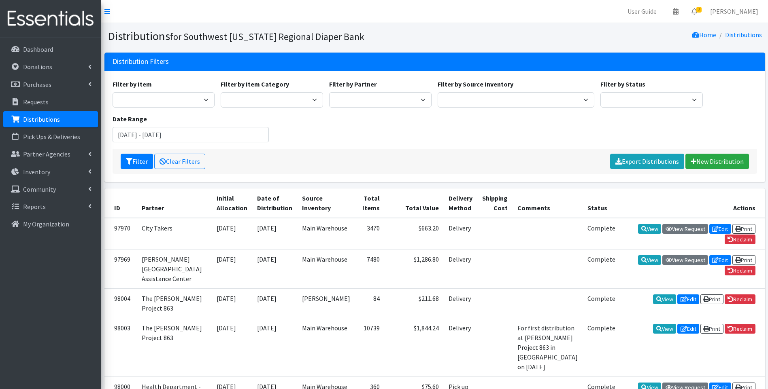
click at [558, 151] on div "Filter Clear Filters Export Distributions New Distribution" at bounding box center [435, 161] width 645 height 25
click at [426, 155] on div "Filter Clear Filters Export Distributions New Distribution" at bounding box center [435, 161] width 645 height 25
drag, startPoint x: 466, startPoint y: 145, endPoint x: 453, endPoint y: 142, distance: 13.6
click at [466, 145] on div "Filter by Item Baby Food Bed Pads (Cloth) Bibs (Adult & Child) Blood Pressure C…" at bounding box center [434, 114] width 651 height 70
click at [339, 145] on div "Filter by Item Baby Food Bed Pads (Cloth) Bibs (Adult & Child) Blood Pressure C…" at bounding box center [434, 114] width 651 height 70
